Goal: Information Seeking & Learning: Find specific fact

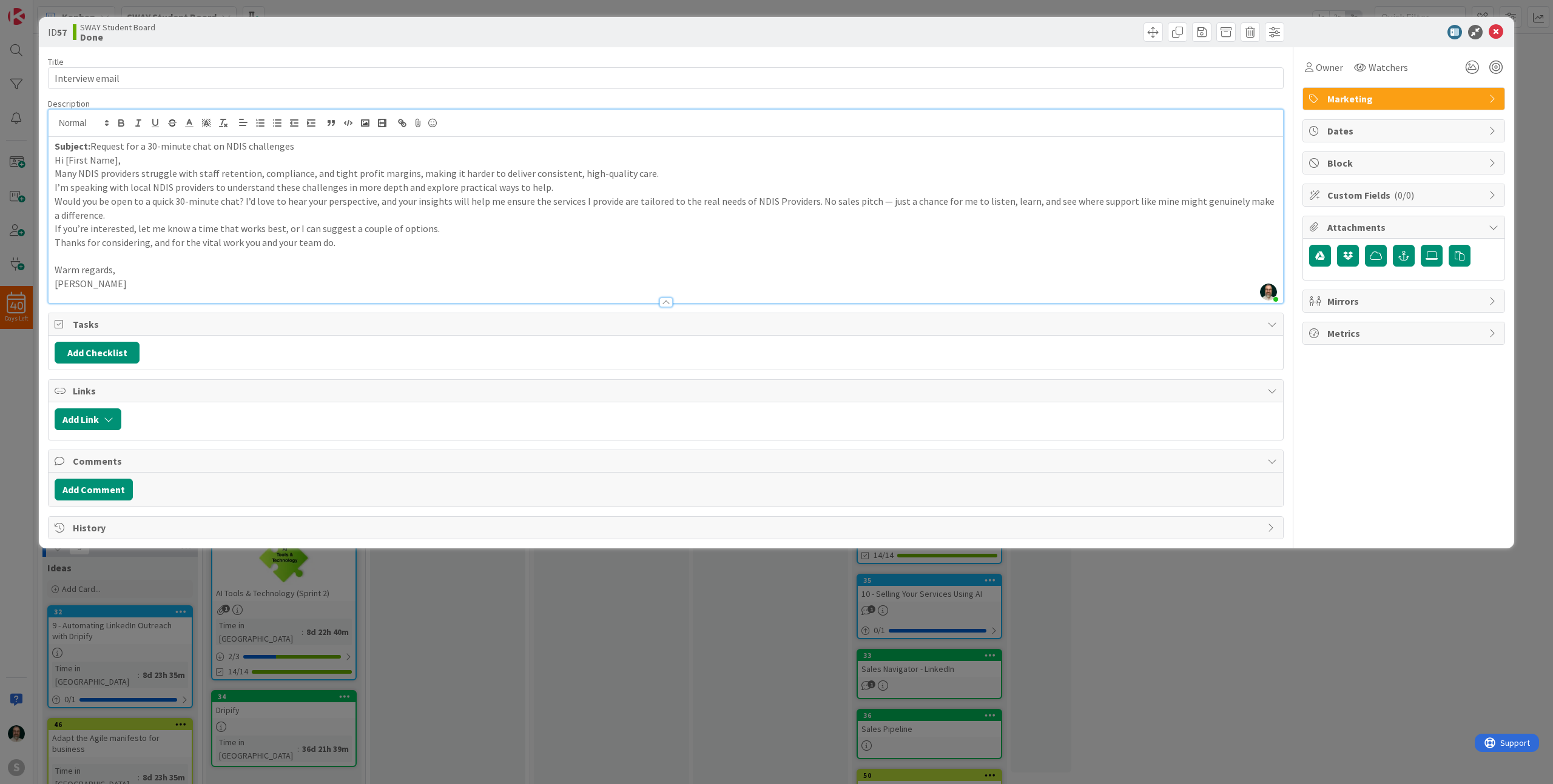
drag, startPoint x: 135, startPoint y: 285, endPoint x: 51, endPoint y: 164, distance: 147.3
click at [51, 164] on div "Subject: Request for a 30-minute chat on NDIS challenges Hi [First Name], Many …" at bounding box center [666, 220] width 1234 height 166
copy div "Hi [First Name], Many NDIS providers struggle with staff retention, compliance,…"
click at [290, 149] on p "Subject: Request for a 30-minute chat on NDIS challenges" at bounding box center [666, 146] width 1222 height 14
drag, startPoint x: 290, startPoint y: 149, endPoint x: 93, endPoint y: 148, distance: 197.0
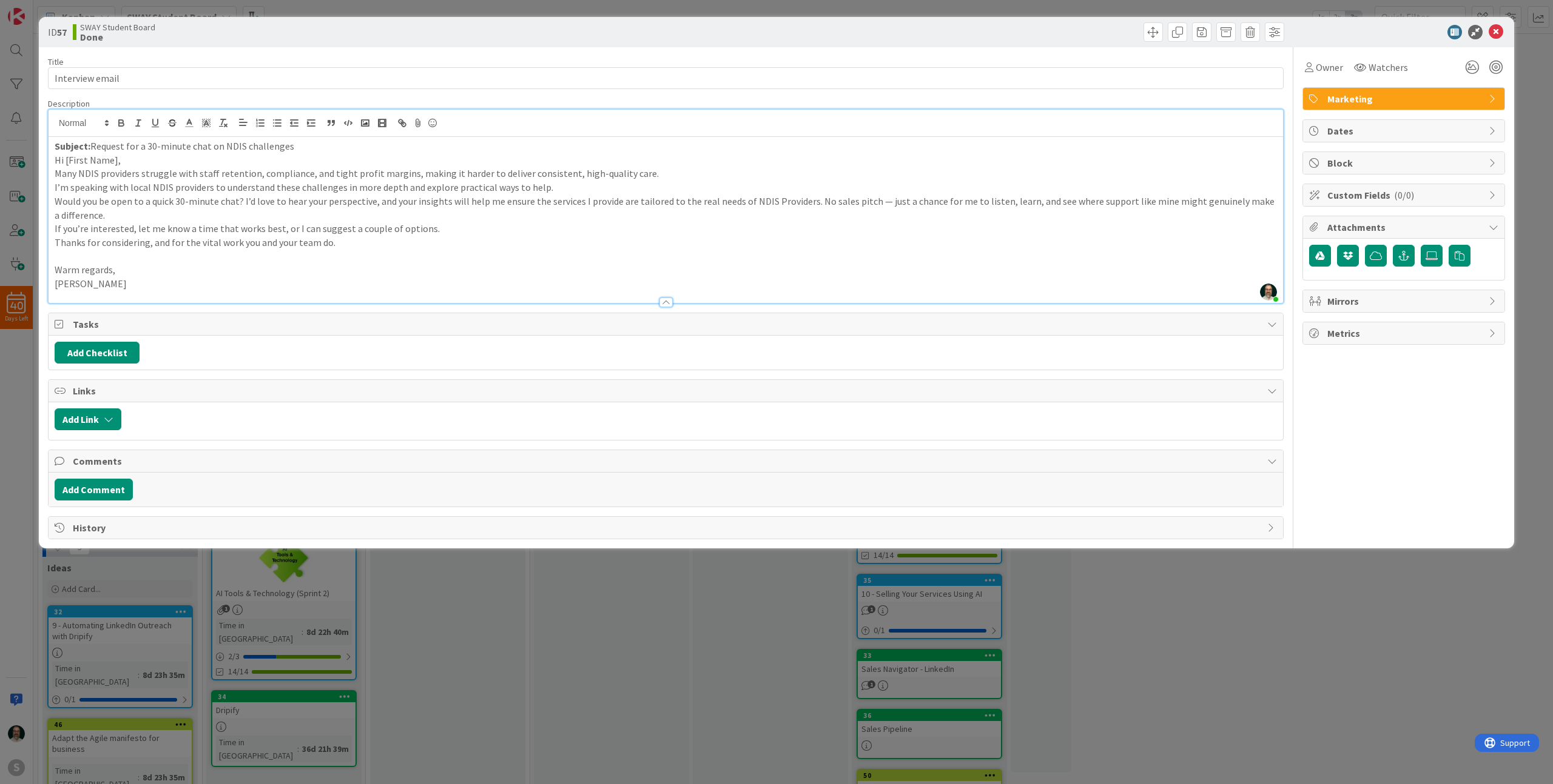
click at [93, 148] on p "Subject: Request for a 30-minute chat on NDIS challenges" at bounding box center [666, 146] width 1222 height 14
copy p "Request for a 30-minute chat on NDIS challenges"
drag, startPoint x: 127, startPoint y: 286, endPoint x: 57, endPoint y: 161, distance: 143.3
click at [57, 161] on div "Subject: Request for a 30-minute chat on NDIS challenges Hi [First Name], Many …" at bounding box center [666, 220] width 1234 height 166
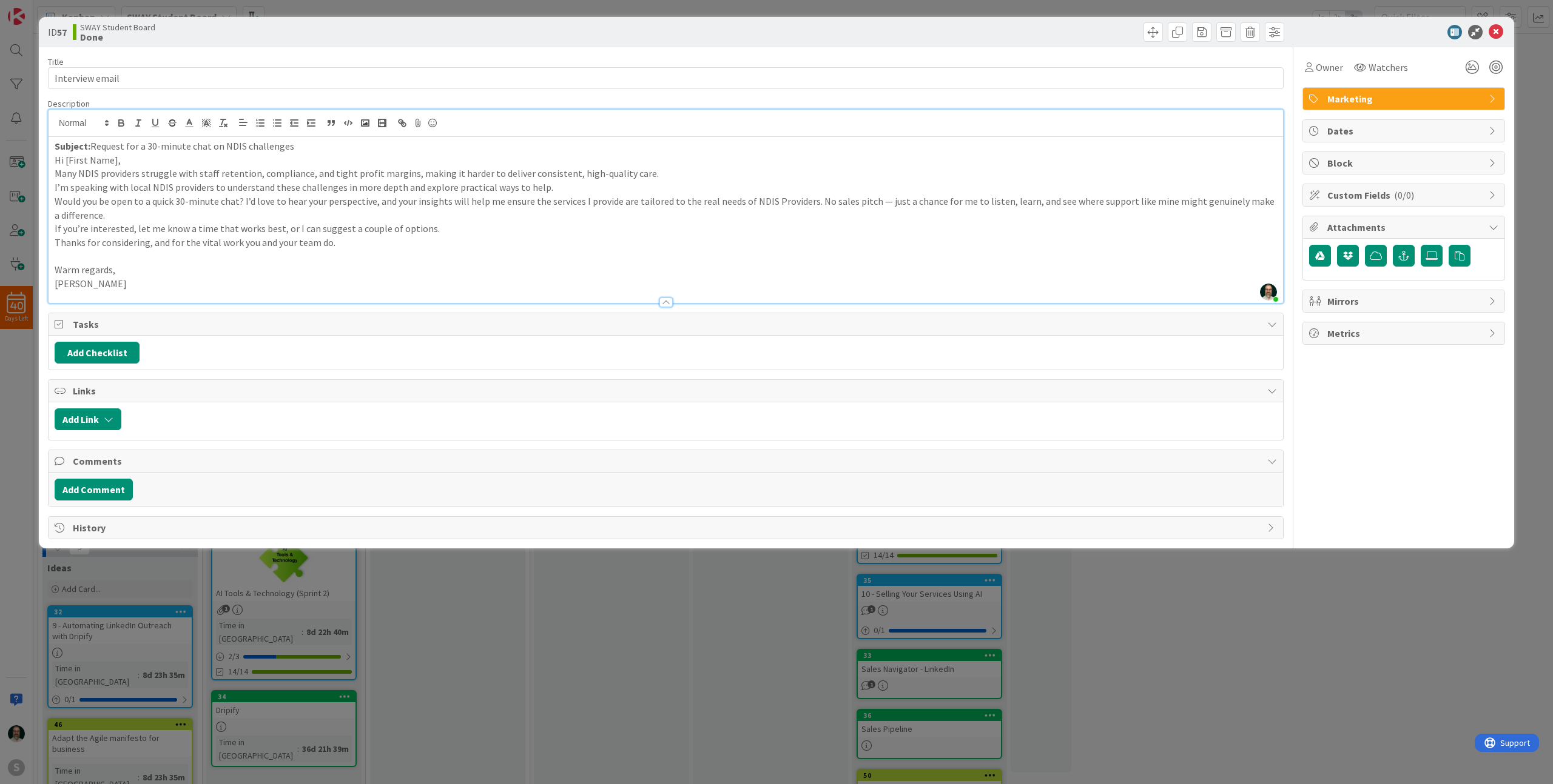
copy div "Hi [First Name], Many NDIS providers struggle with staff retention, compliance,…"
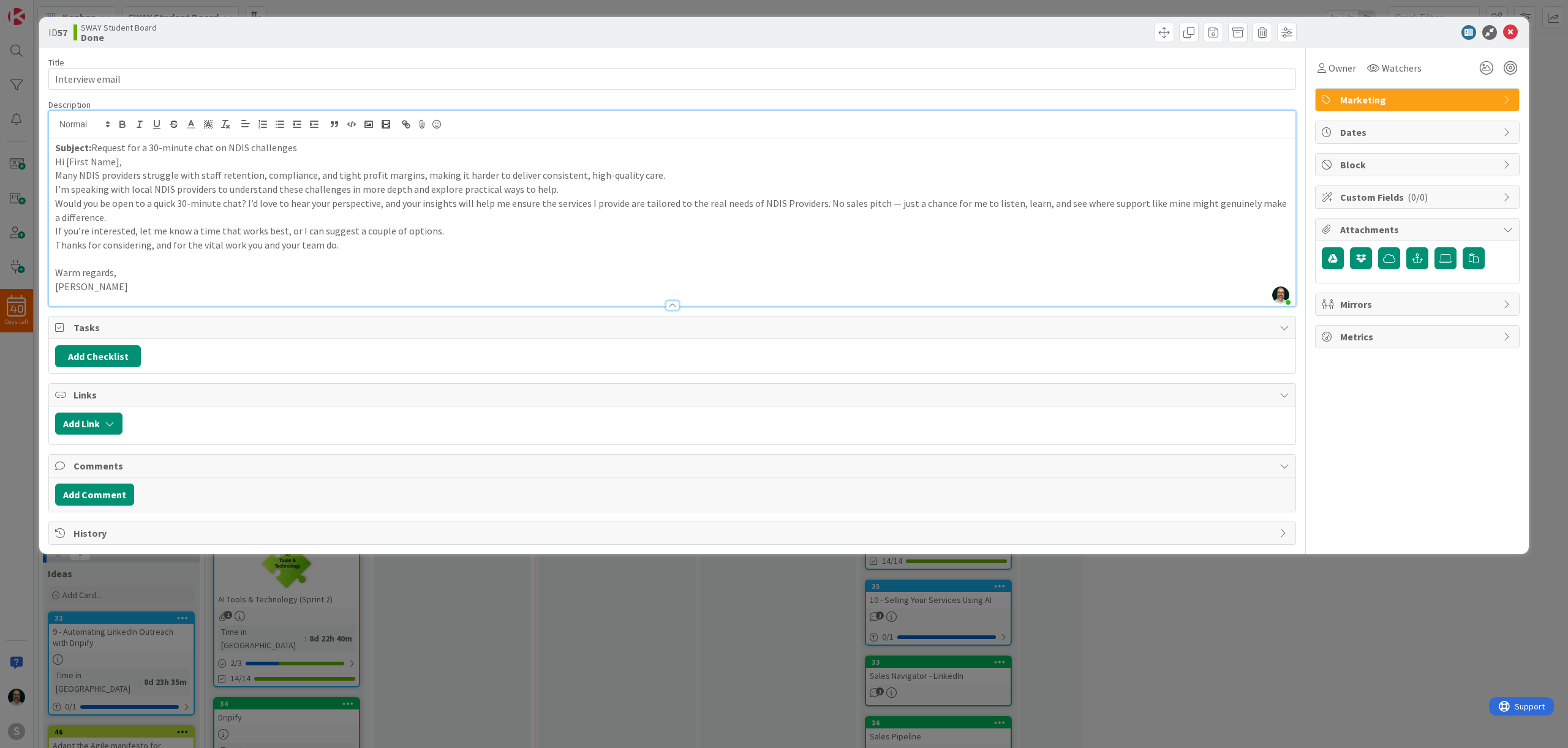
copy div "Hi [First Name], Many NDIS providers struggle with staff retention, compliance,…"
drag, startPoint x: 291, startPoint y: 149, endPoint x: 93, endPoint y: 150, distance: 198.0
click at [93, 150] on p "Subject: Request for a 30-minute chat on NDIS challenges" at bounding box center [672, 147] width 1234 height 14
copy p "Request for a 30-minute chat on NDIS challenges"
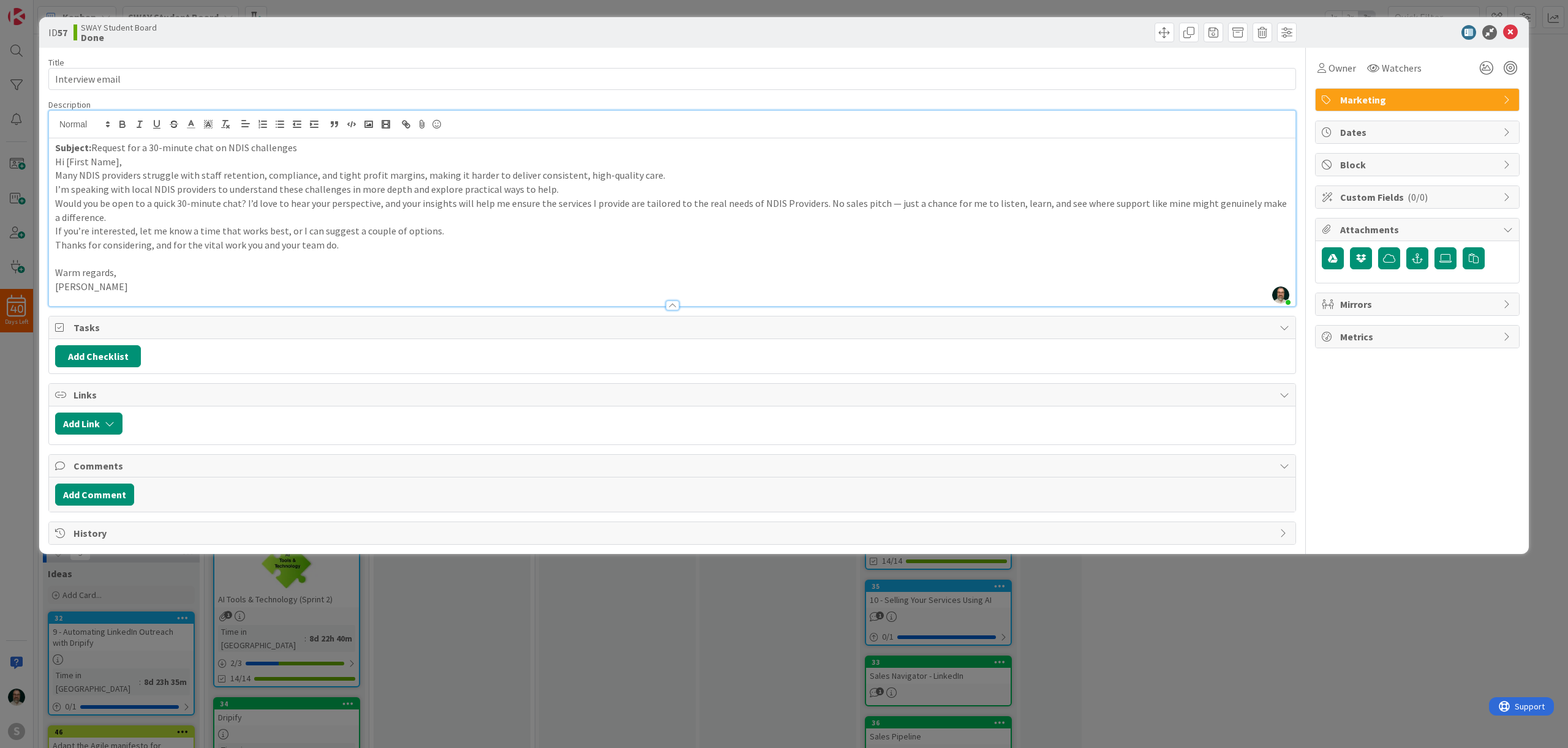
drag, startPoint x: 129, startPoint y: 285, endPoint x: 47, endPoint y: 165, distance: 145.3
click at [47, 165] on div "ID 57 SWAY Student Board Done Title 15 / 128 Interview email Description [PERSO…" at bounding box center [784, 285] width 1489 height 537
copy div "Hi [First Name], Many NDIS providers struggle with staff retention, compliance,…"
drag, startPoint x: 291, startPoint y: 147, endPoint x: 93, endPoint y: 148, distance: 198.0
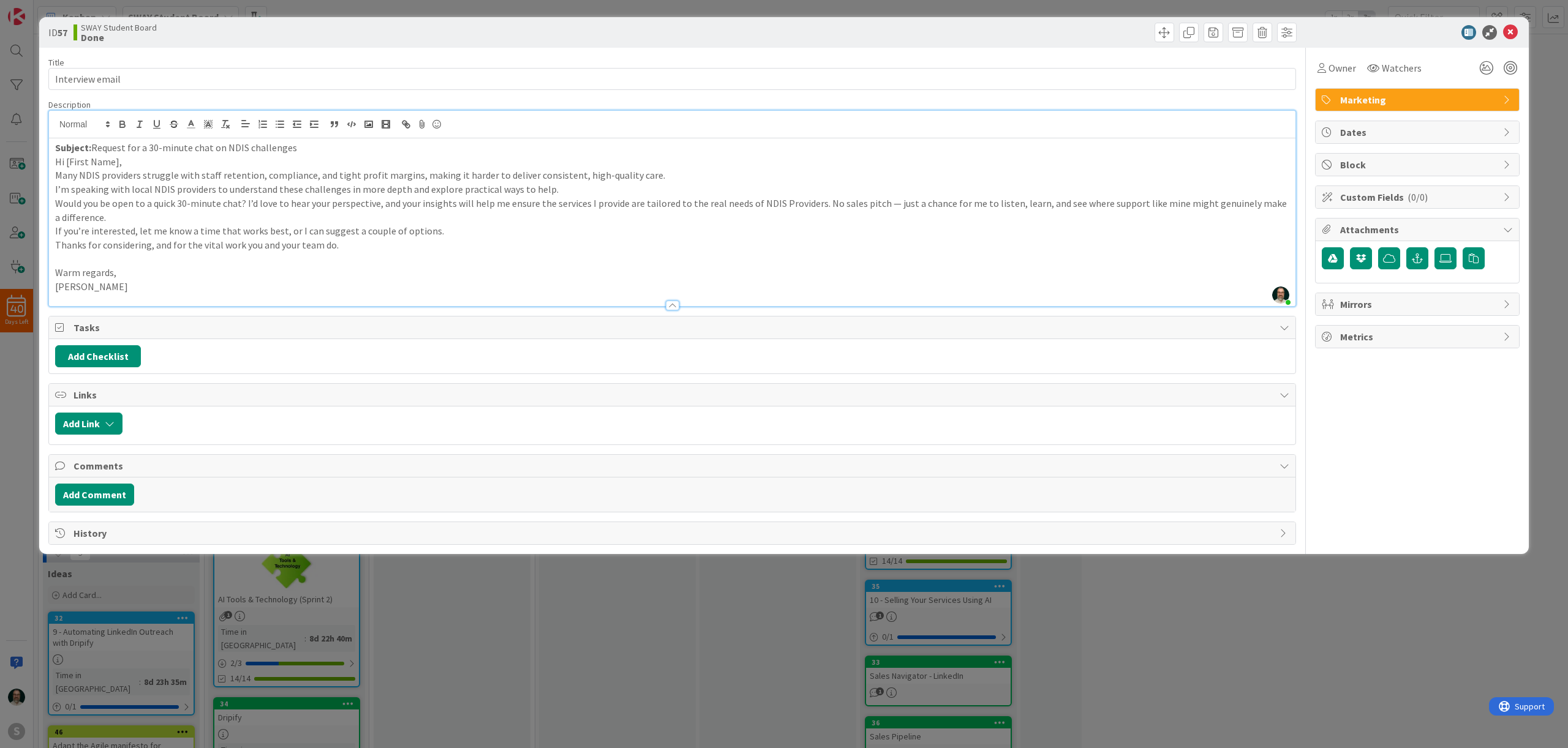
click at [93, 148] on p "Subject: Request for a 30-minute chat on NDIS challenges" at bounding box center [672, 147] width 1234 height 14
copy p "Request for a 30-minute chat on NDIS challenges"
drag, startPoint x: 127, startPoint y: 287, endPoint x: 55, endPoint y: 160, distance: 146.0
click at [55, 160] on div "Subject: Request for a 30-minute chat on NDIS challenges Hi [First Name], Many …" at bounding box center [672, 222] width 1246 height 168
